Goal: Navigation & Orientation: Understand site structure

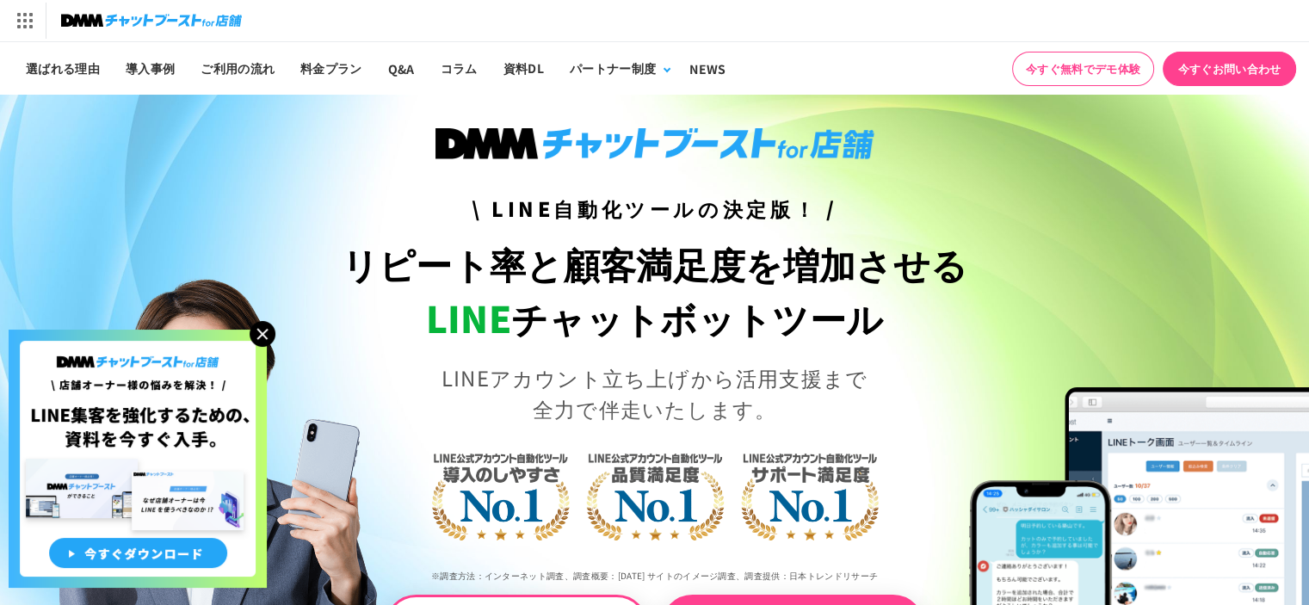
click at [259, 329] on img at bounding box center [263, 334] width 26 height 26
click at [265, 336] on img at bounding box center [263, 334] width 26 height 26
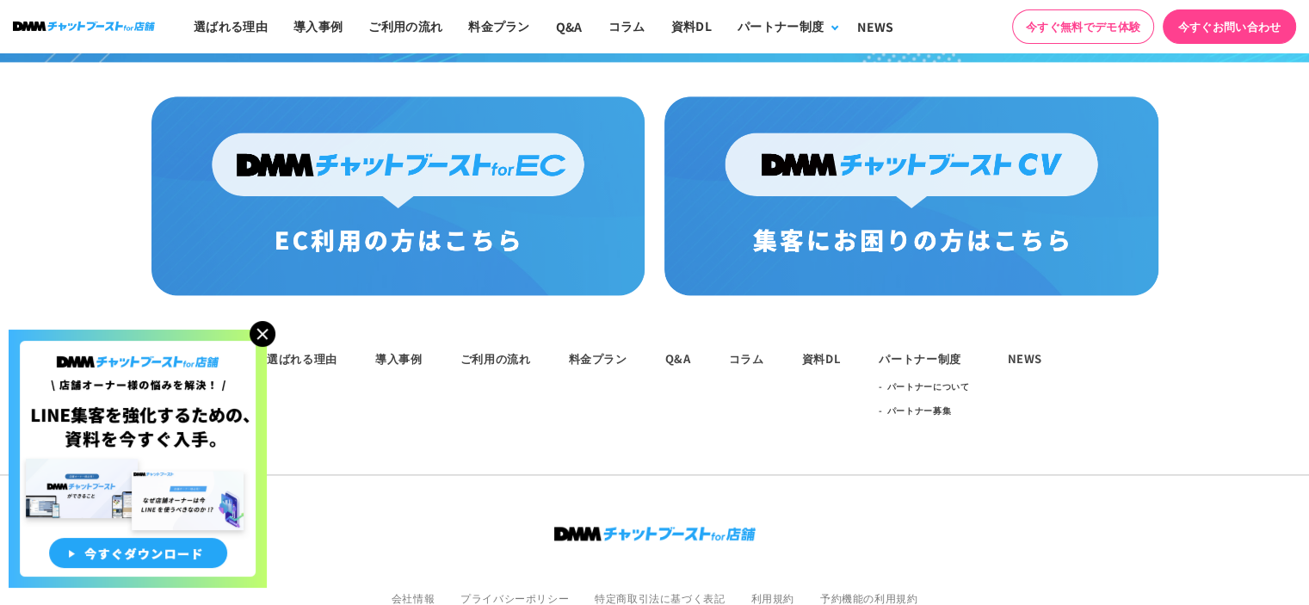
scroll to position [9156, 0]
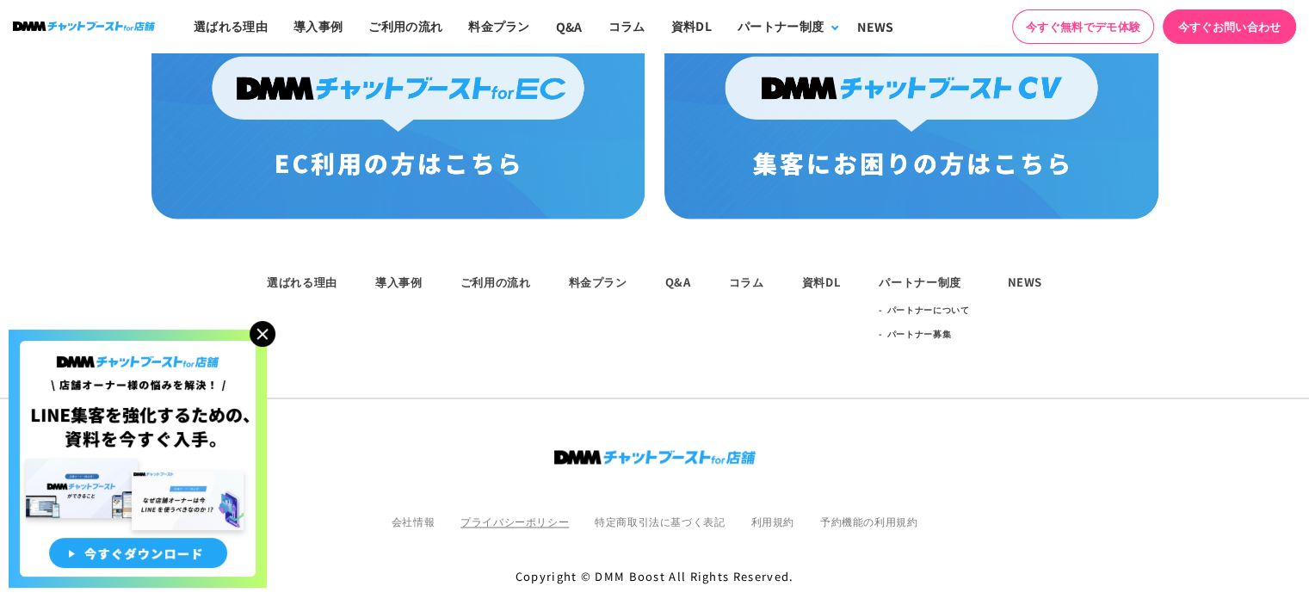
click at [531, 514] on link "プライバシーポリシー" at bounding box center [514, 521] width 108 height 15
click at [759, 514] on link "利用規約" at bounding box center [772, 521] width 43 height 15
